Goal: Information Seeking & Learning: Learn about a topic

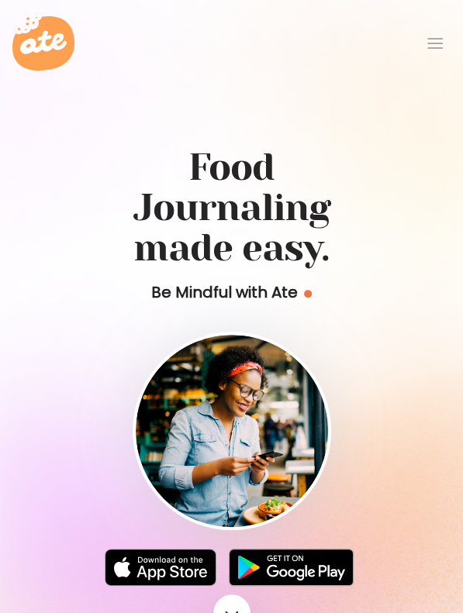
click at [85, 216] on h1 "Food Journaling made easy." at bounding box center [232, 196] width 426 height 146
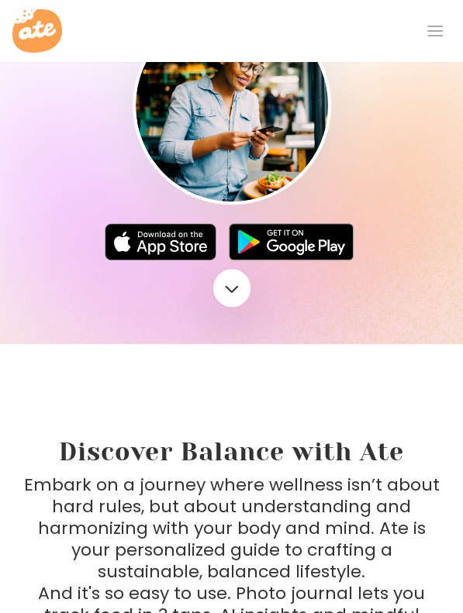
scroll to position [332, 0]
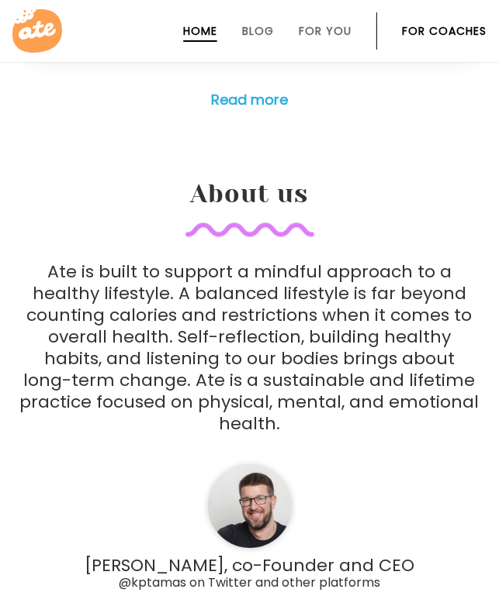
scroll to position [3779, 0]
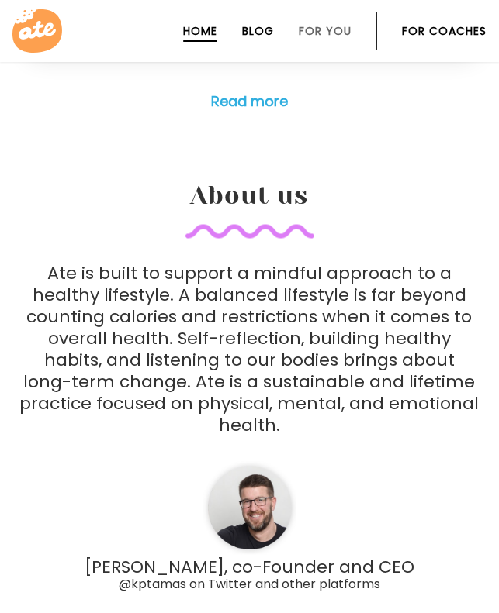
click at [259, 25] on link "Blog" at bounding box center [258, 31] width 32 height 12
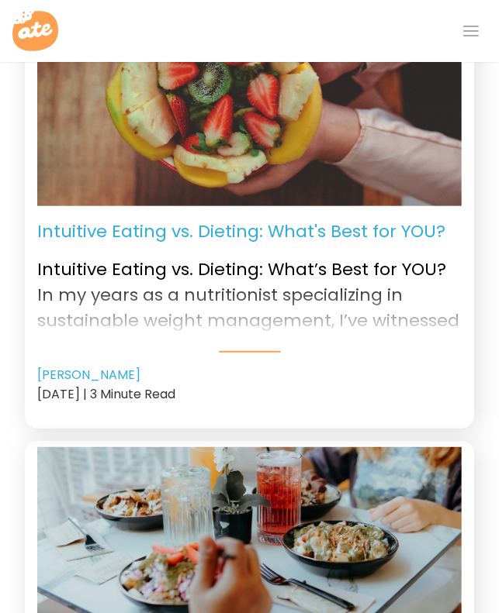
scroll to position [124, 0]
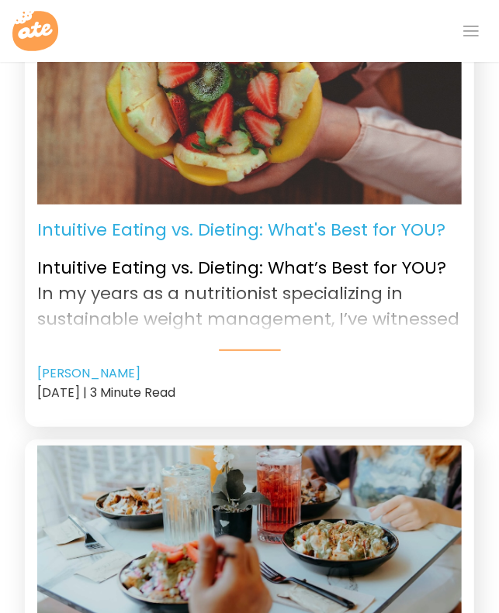
click at [243, 316] on div at bounding box center [249, 306] width 424 height 62
